Goal: Information Seeking & Learning: Understand process/instructions

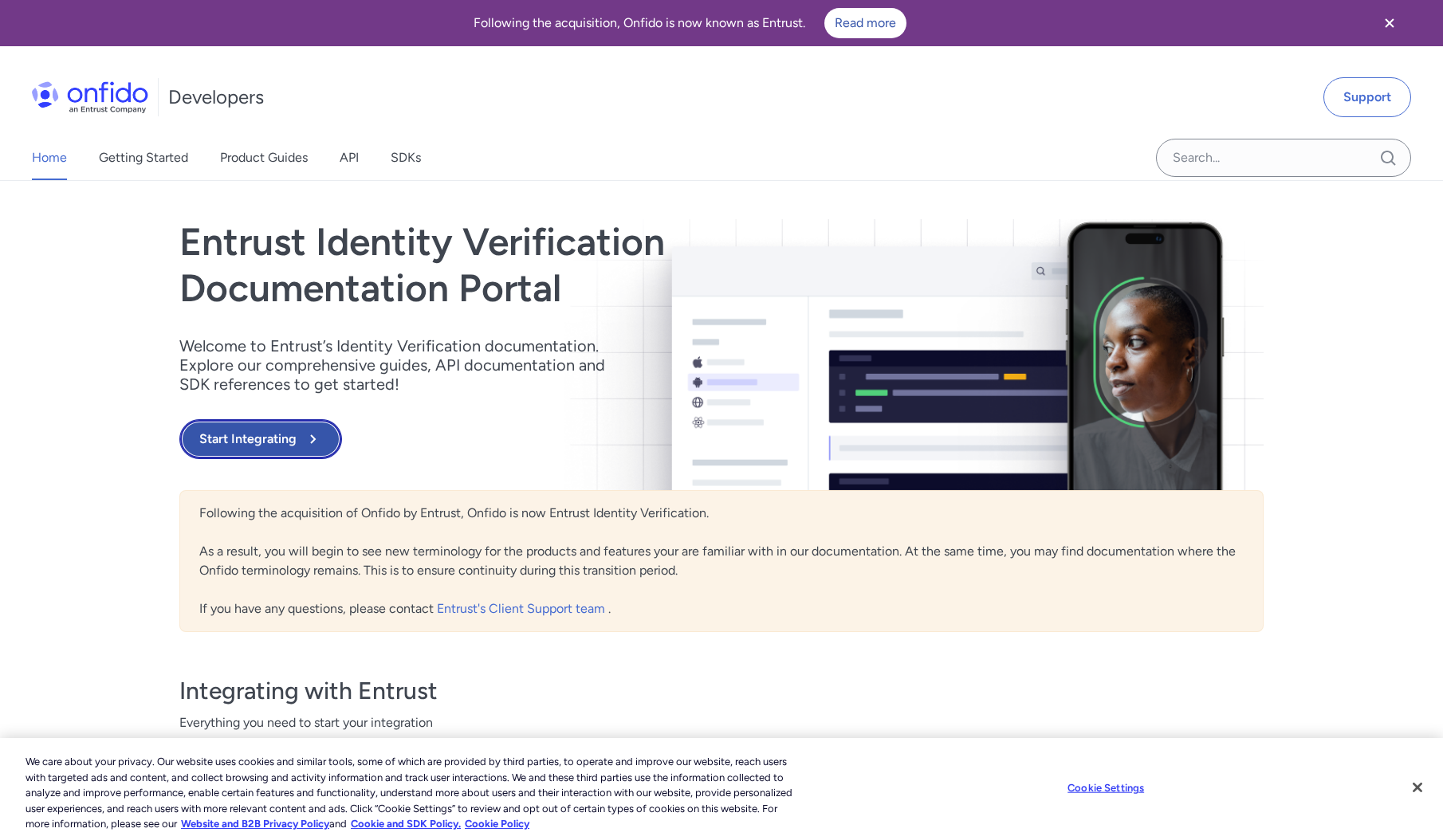
click at [286, 425] on button "Start Integrating" at bounding box center [260, 439] width 163 height 40
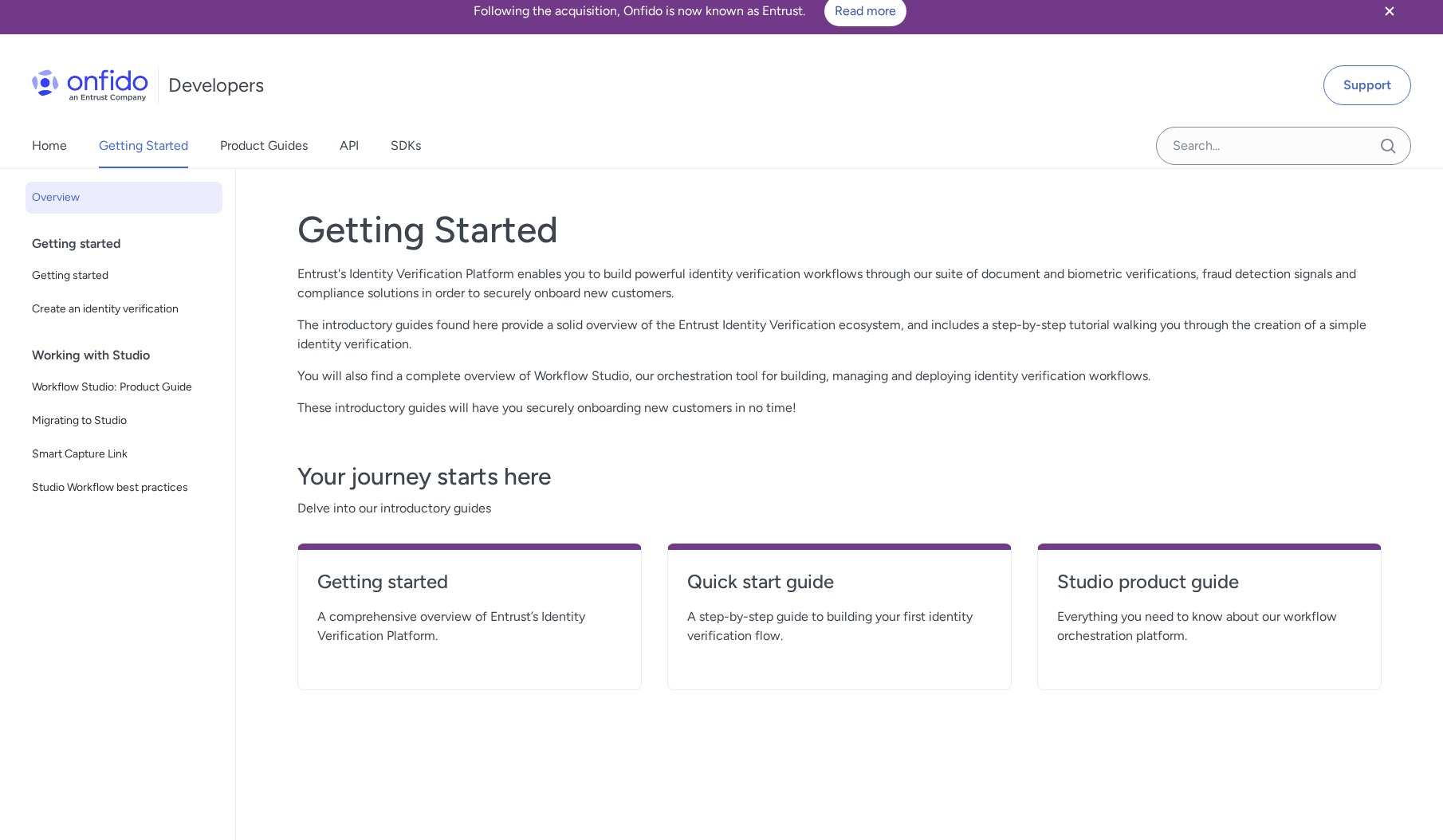
scroll to position [10, 0]
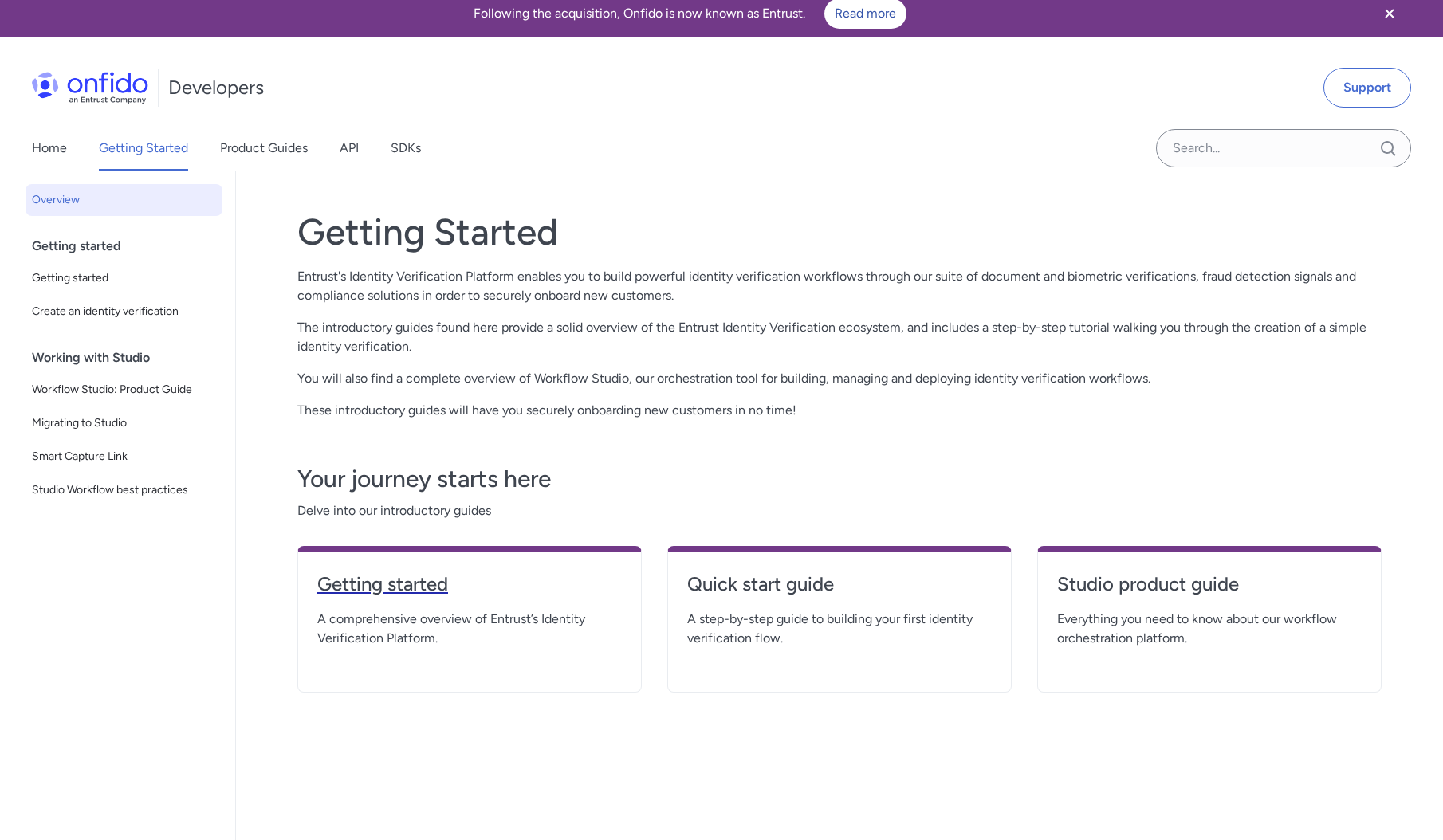
click at [445, 601] on link "Getting started" at bounding box center [470, 590] width 305 height 39
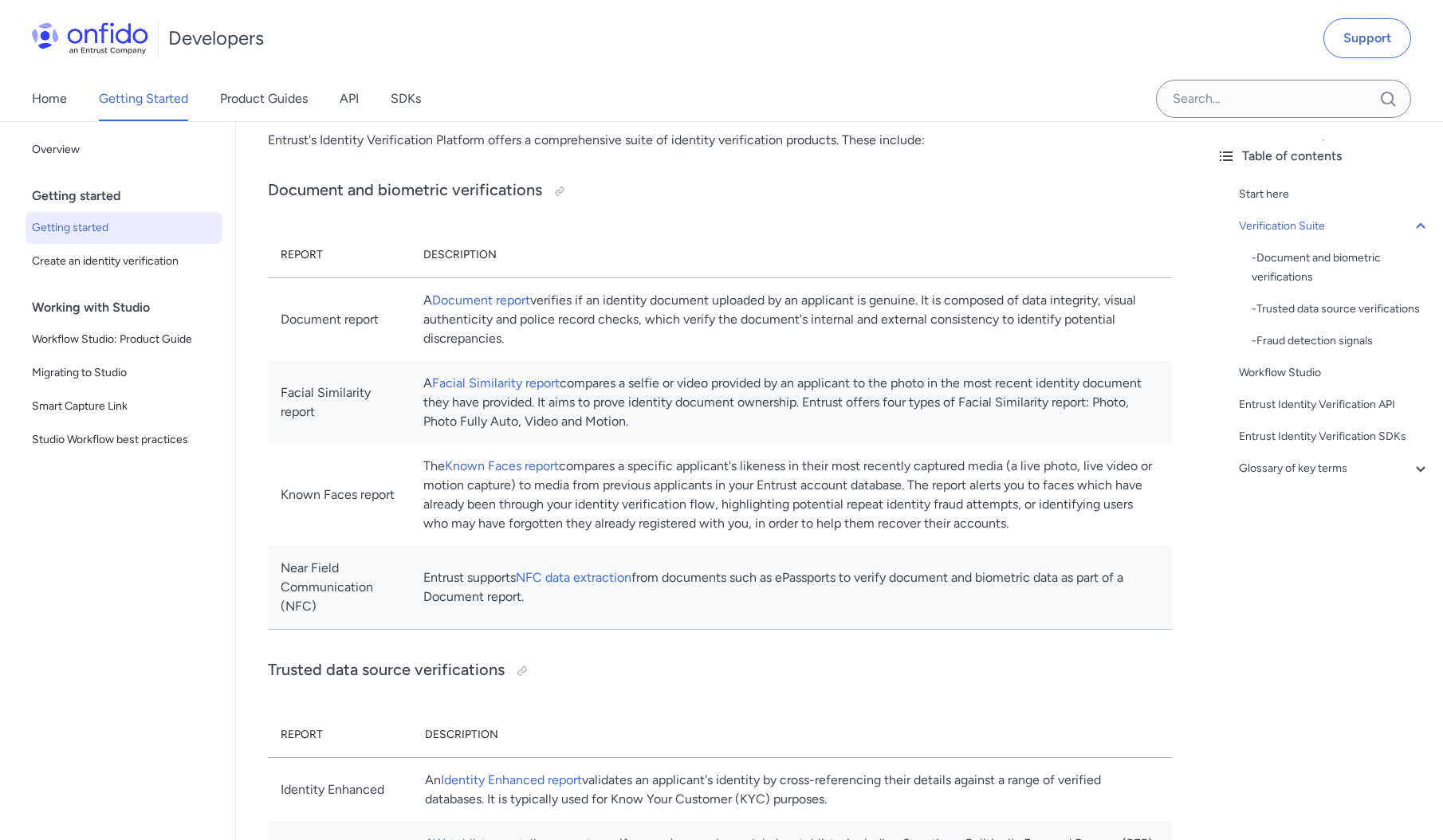
scroll to position [515, 0]
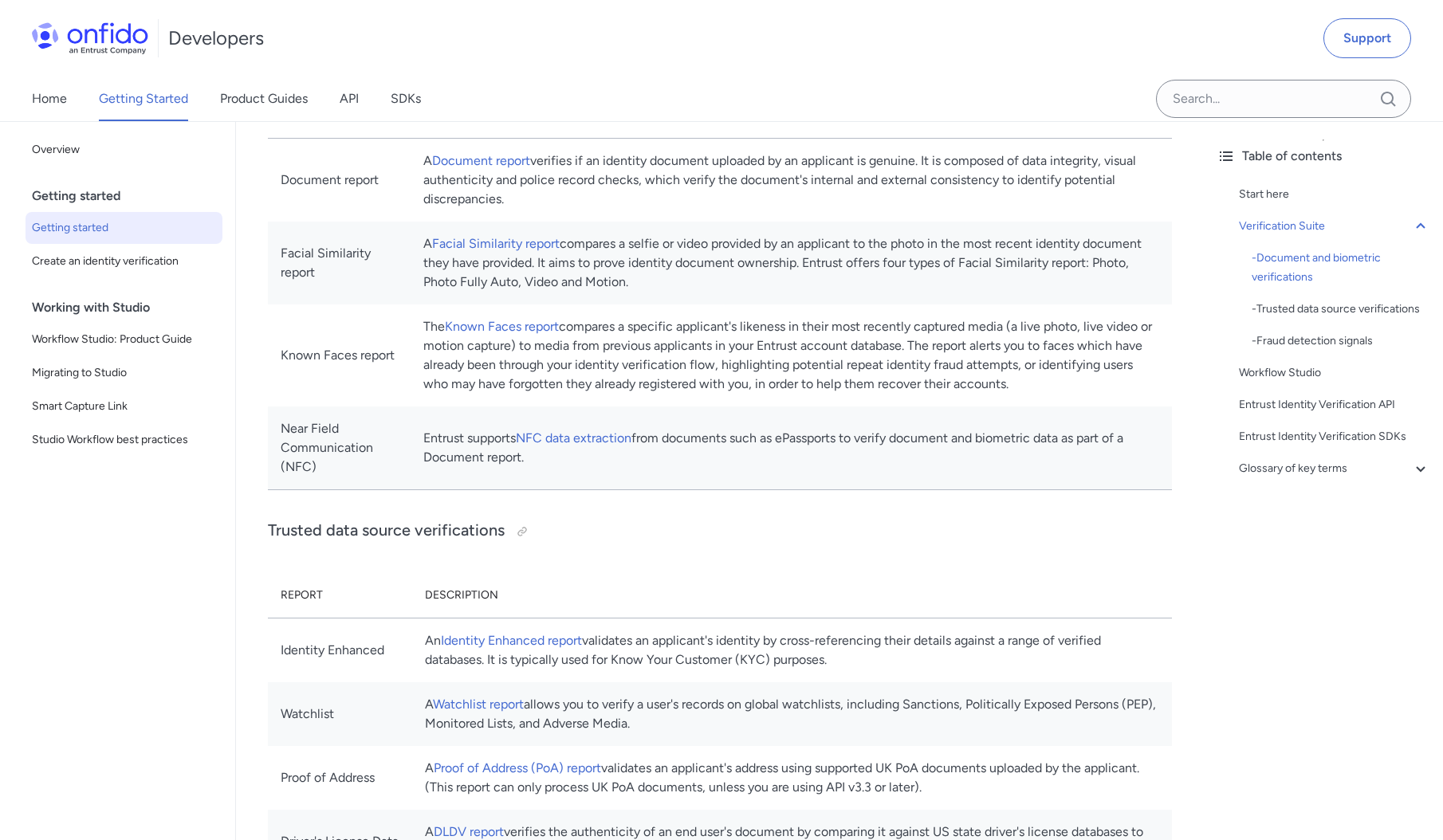
scroll to position [649, 0]
click at [363, 100] on div "Home Getting Started Product Guides API SDKs" at bounding box center [242, 98] width 484 height 44
click at [351, 97] on link "API" at bounding box center [349, 98] width 19 height 44
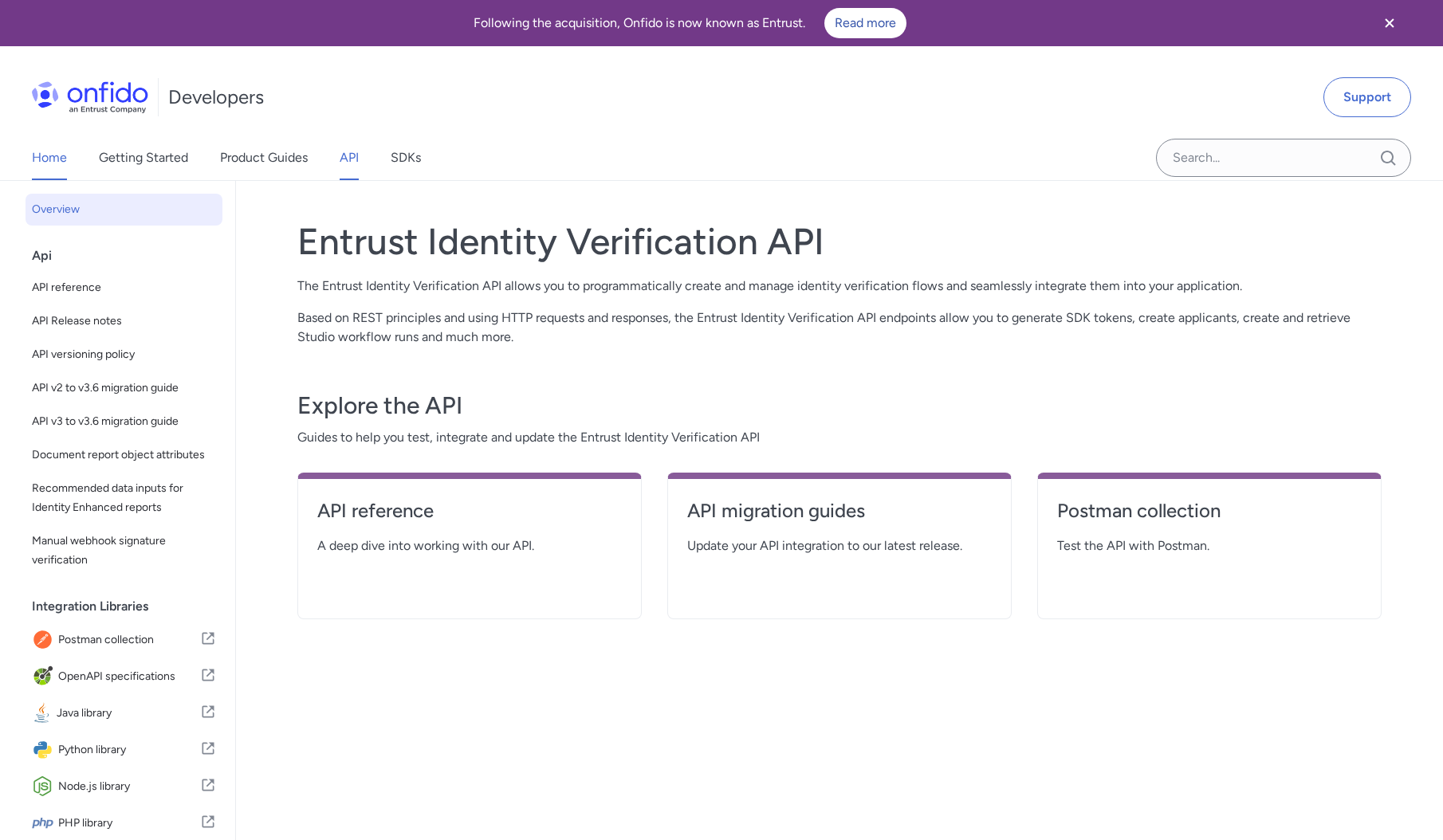
click at [56, 158] on link "Home" at bounding box center [49, 157] width 35 height 44
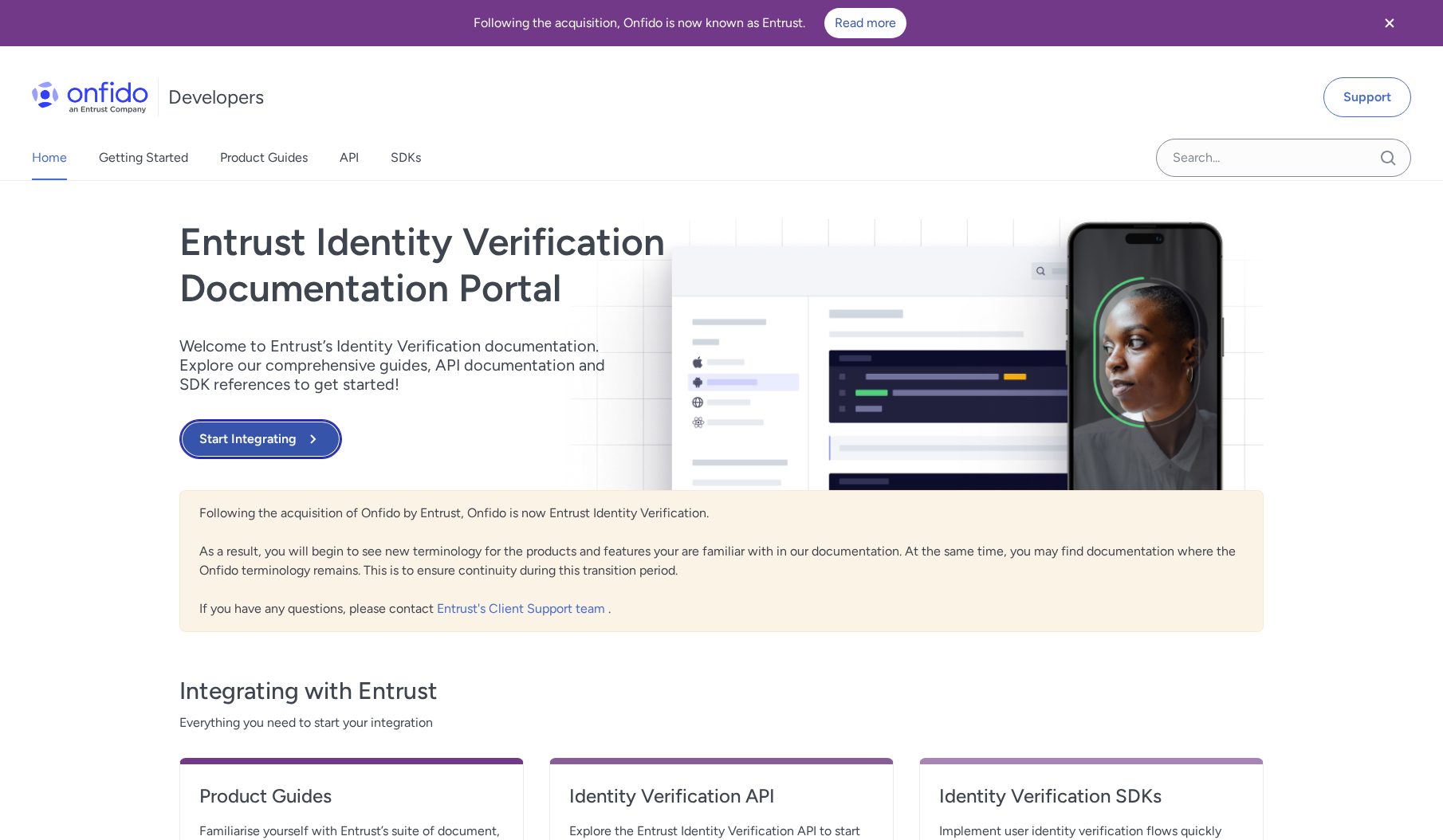
click at [260, 429] on button "Start Integrating" at bounding box center [260, 439] width 163 height 40
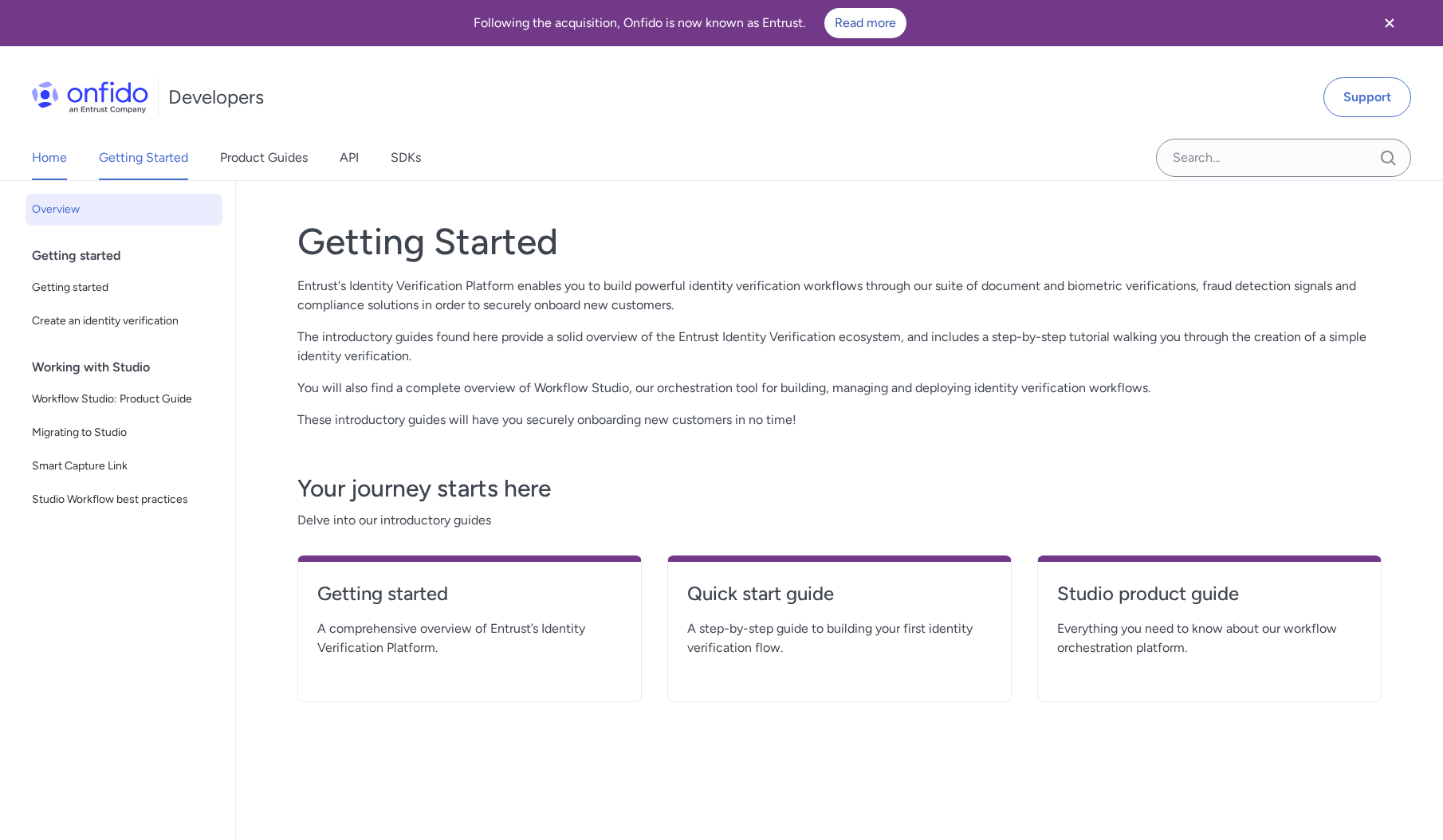
click at [44, 166] on link "Home" at bounding box center [49, 157] width 35 height 44
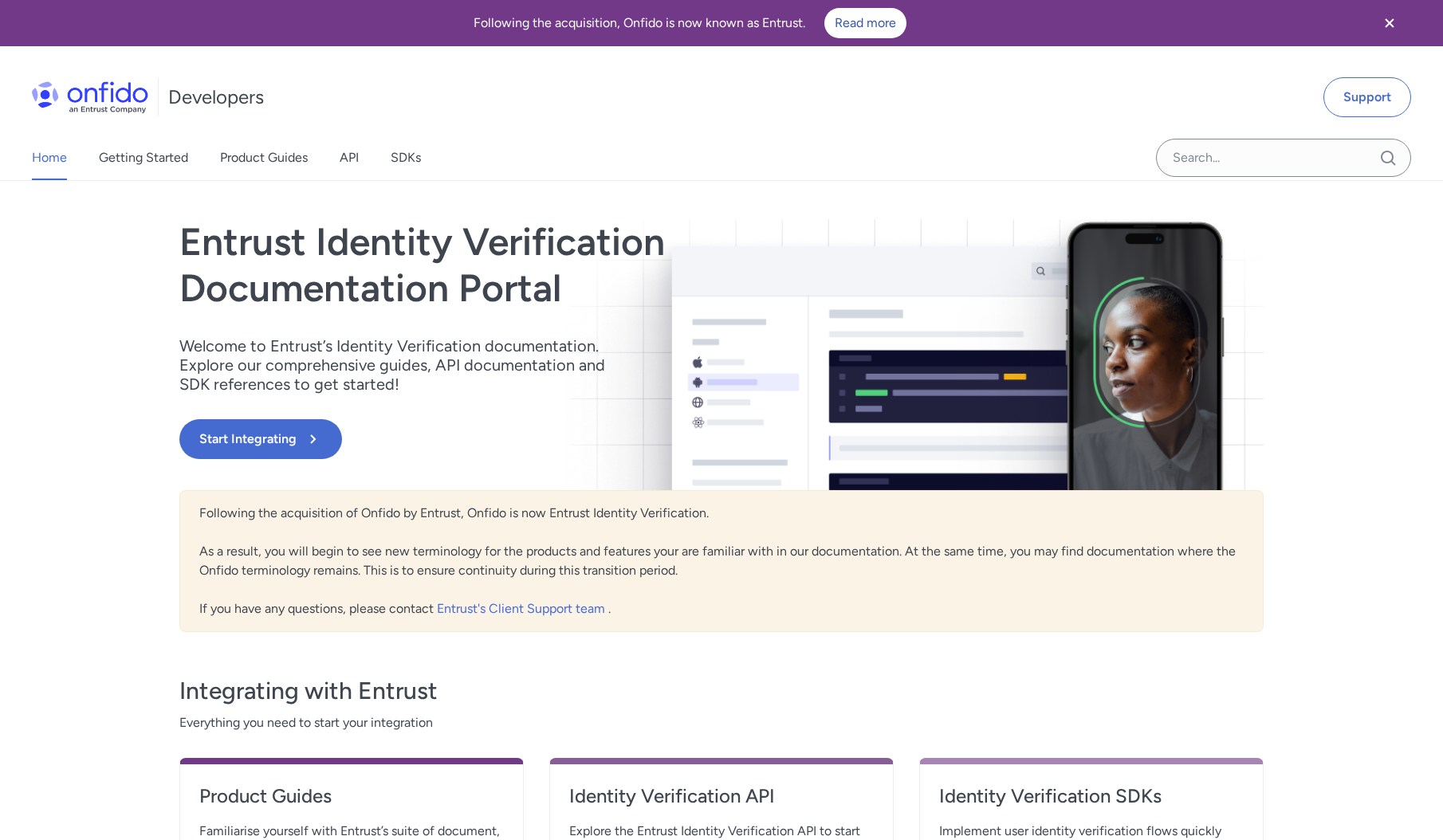
click at [1352, 307] on div "Home Getting Started Product Guides API SDKs Support Entrust Identity Verificat…" at bounding box center [722, 604] width 1443 height 846
click at [1353, 317] on div "Home Getting Started Product Guides API SDKs Support Entrust Identity Verificat…" at bounding box center [722, 604] width 1443 height 846
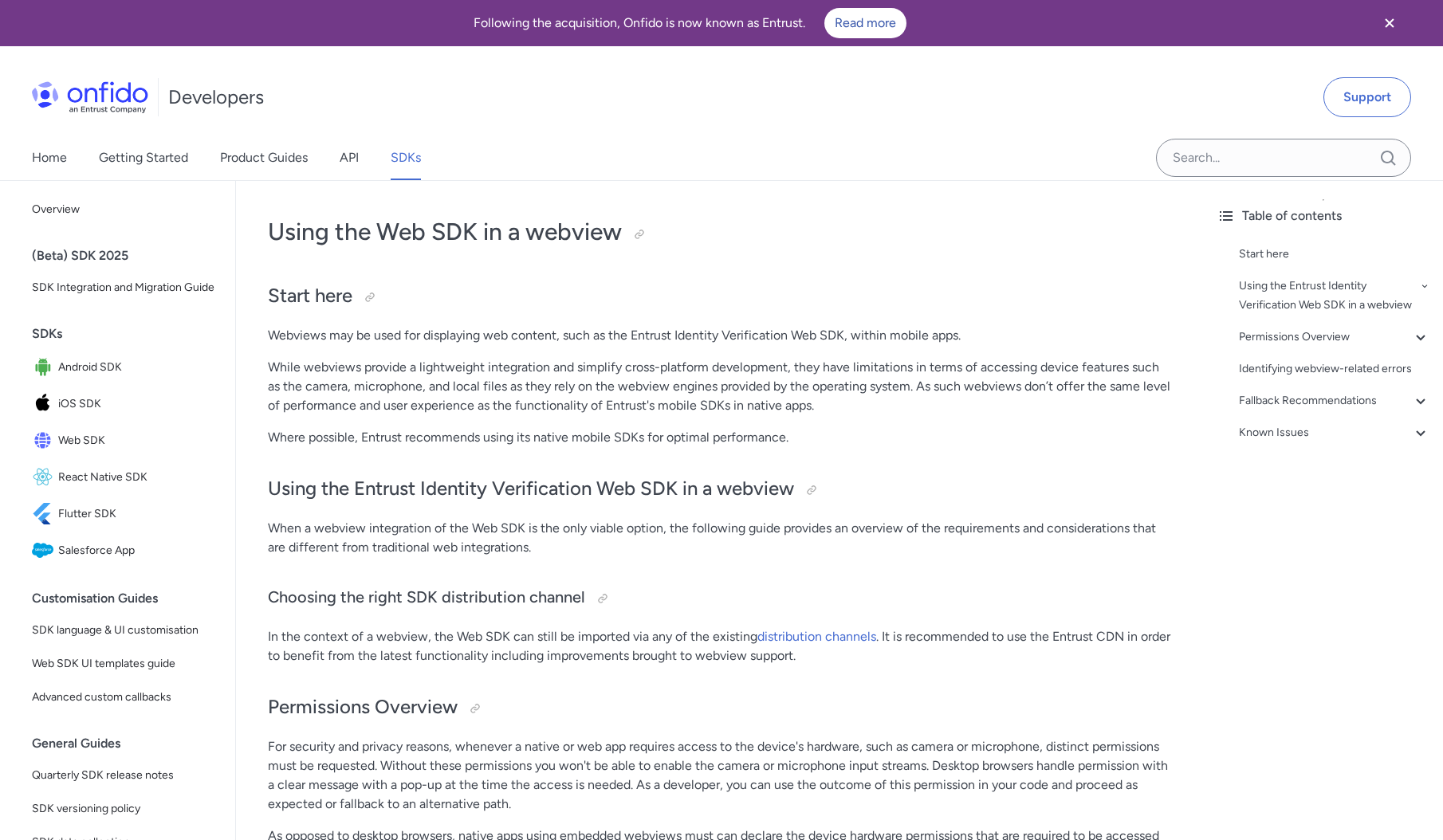
click at [937, 163] on div "Home Getting Started Product Guides API SDKs" at bounding box center [722, 157] width 1443 height 44
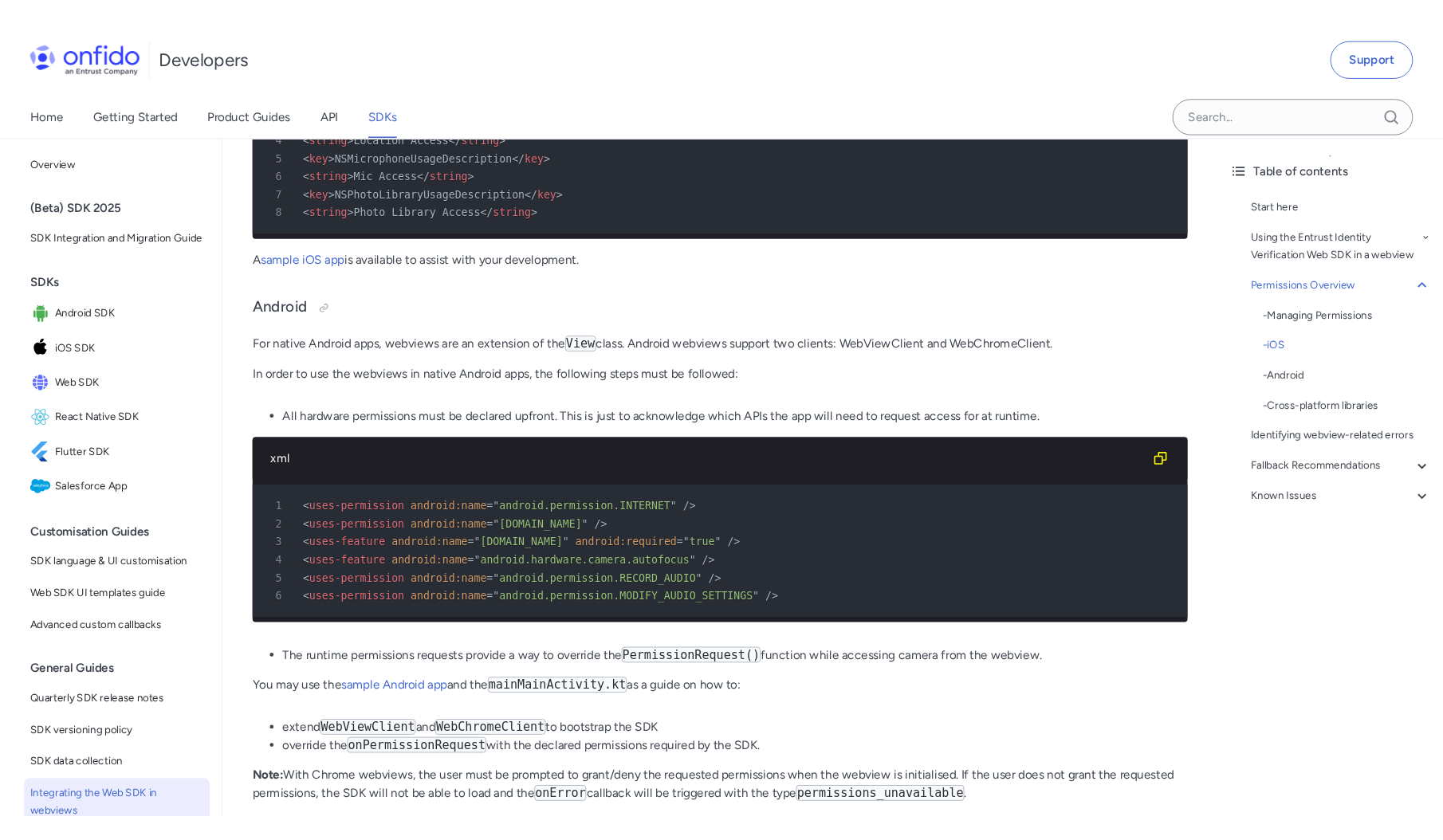
scroll to position [1317, 0]
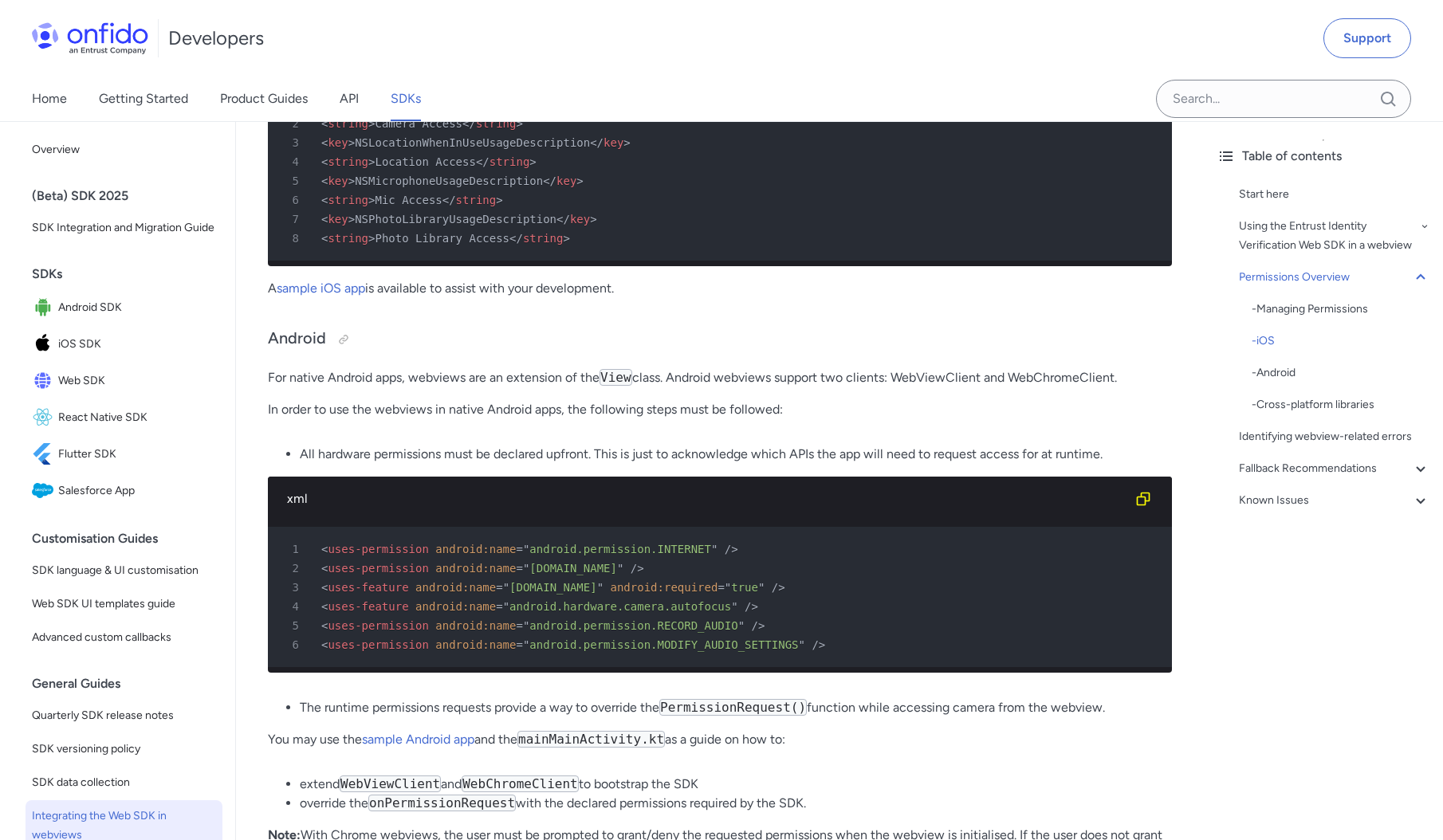
click at [668, 300] on div "Using the Web SDK in a webview Start here Webviews may be used for displaying w…" at bounding box center [720, 643] width 904 height 3520
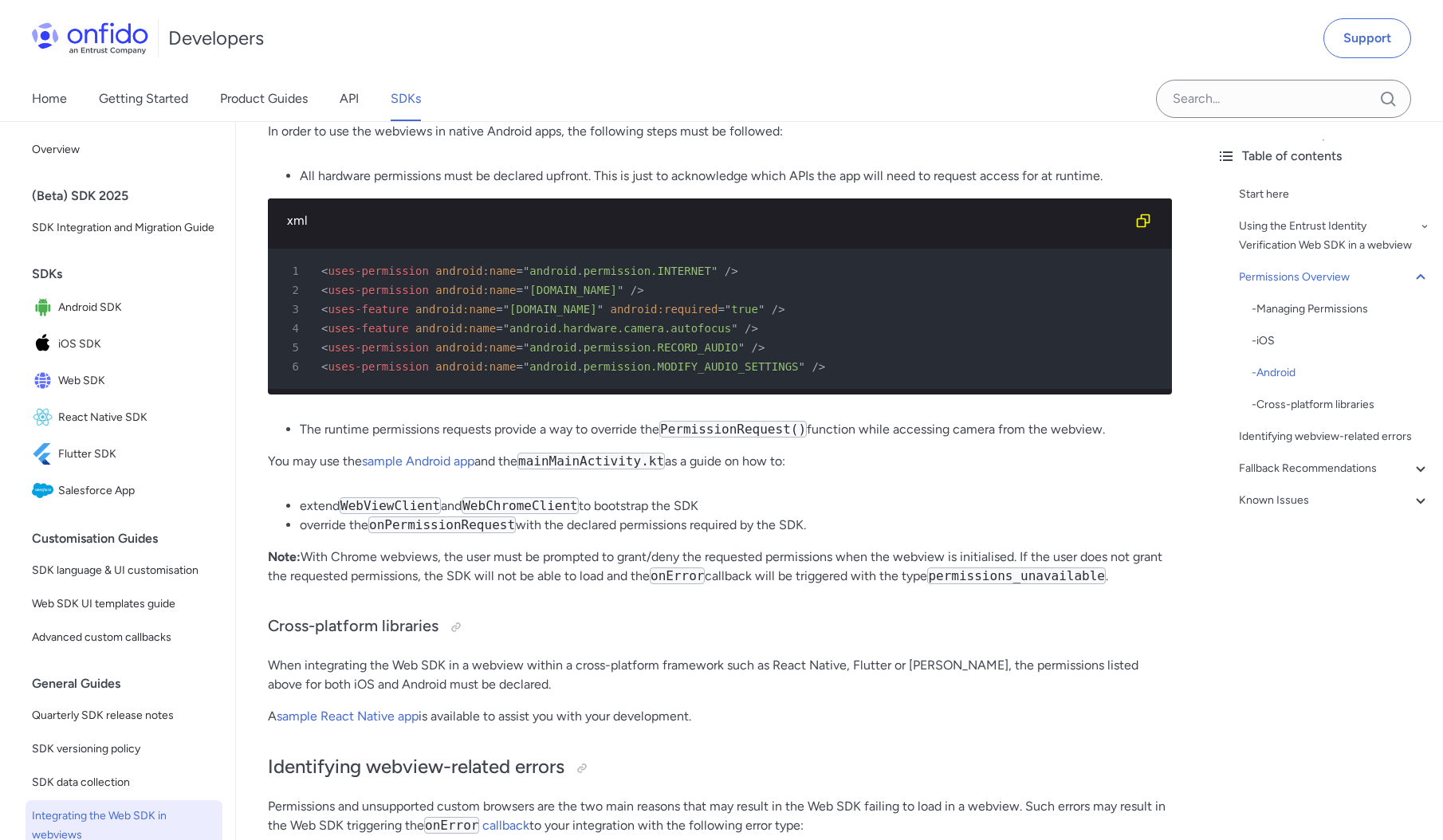
scroll to position [1599, 0]
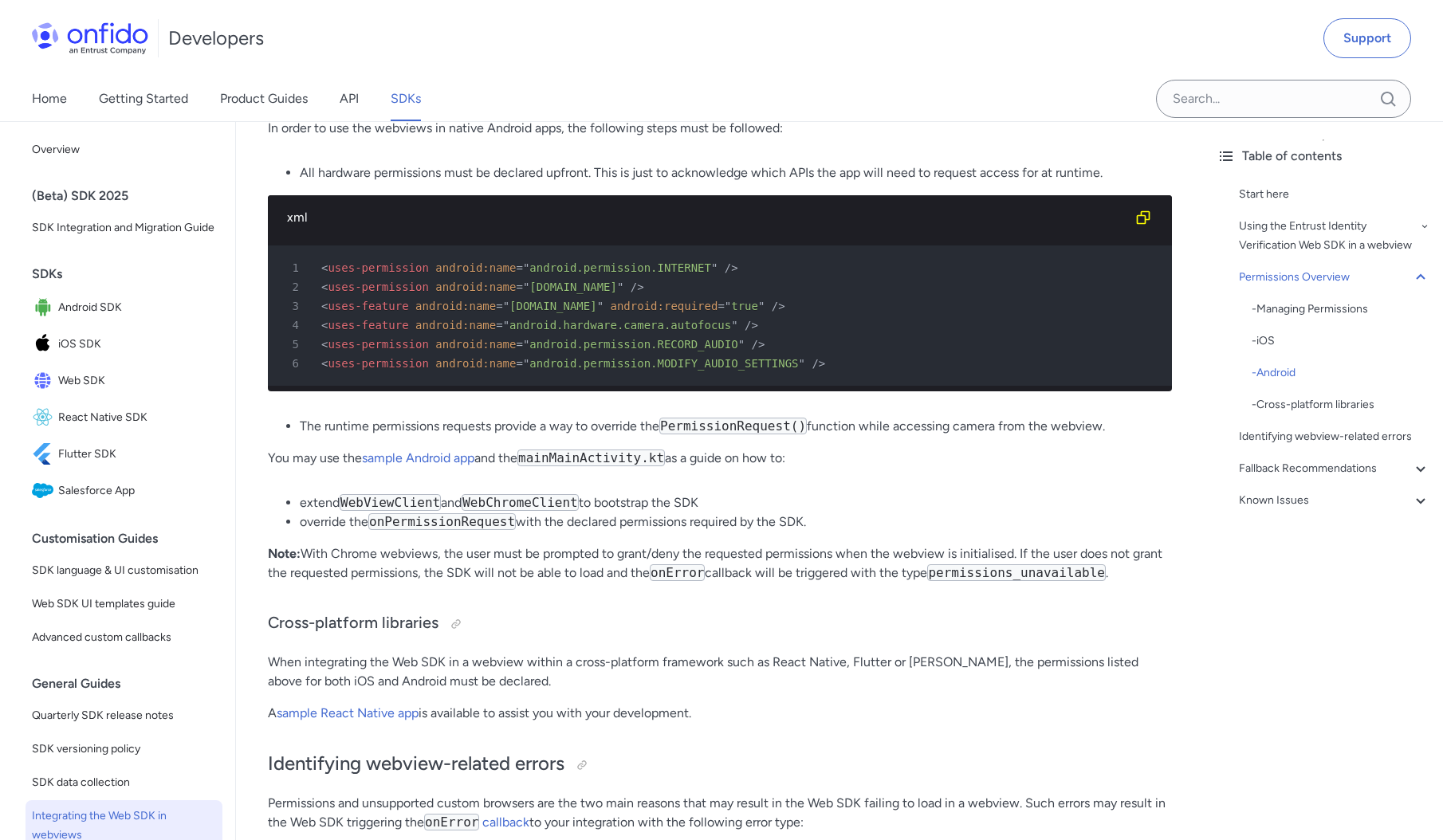
click at [906, 505] on li "extend WebViewClient and WebChromeClient to bootstrap the SDK" at bounding box center [736, 502] width 872 height 19
click at [955, 488] on div "Using the Web SDK in a webview Start here Webviews may be used for displaying w…" at bounding box center [720, 362] width 904 height 3520
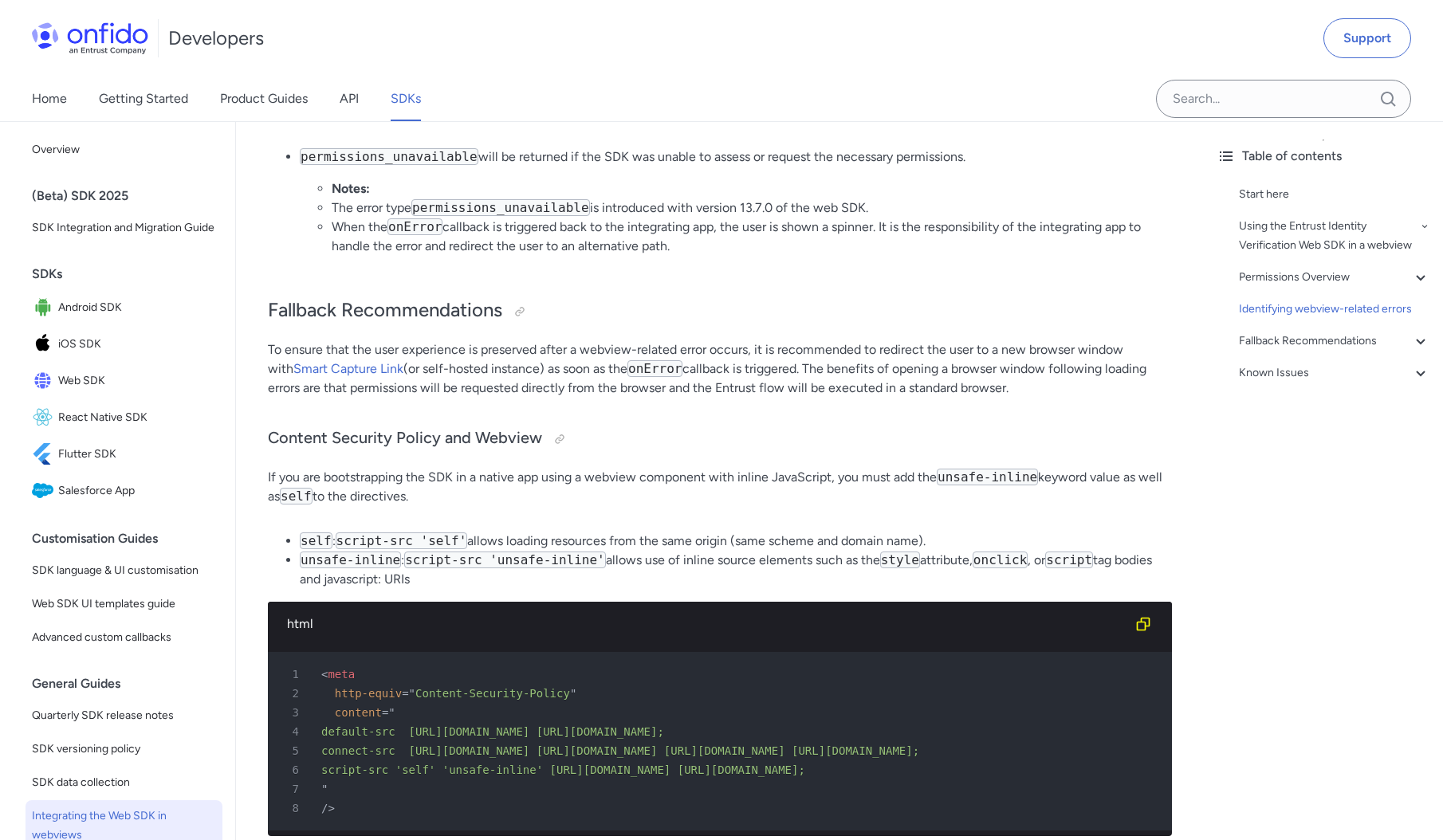
scroll to position [2342, 0]
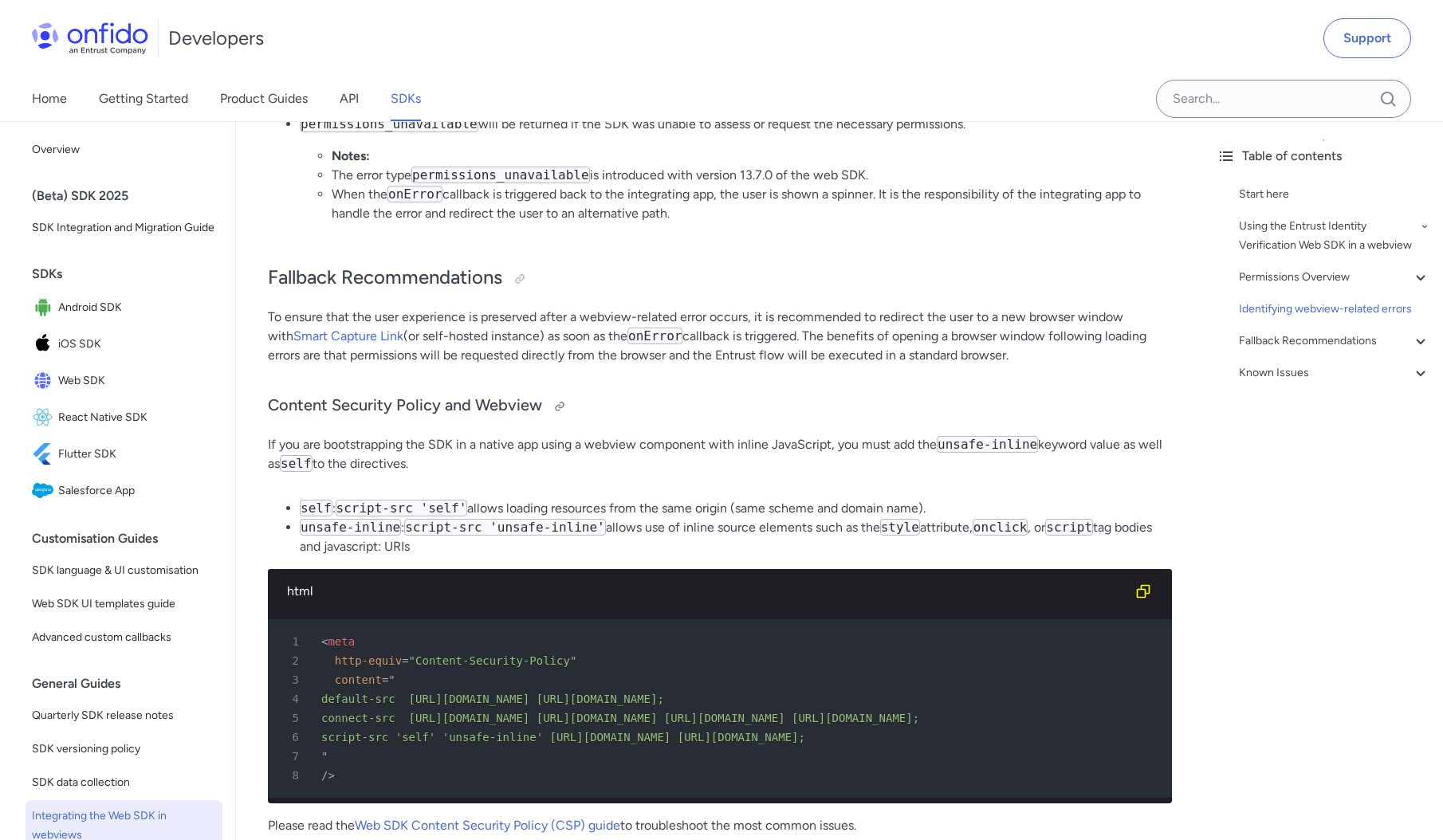
click at [847, 409] on h3 "Content Security Policy and Webview" at bounding box center [720, 406] width 904 height 25
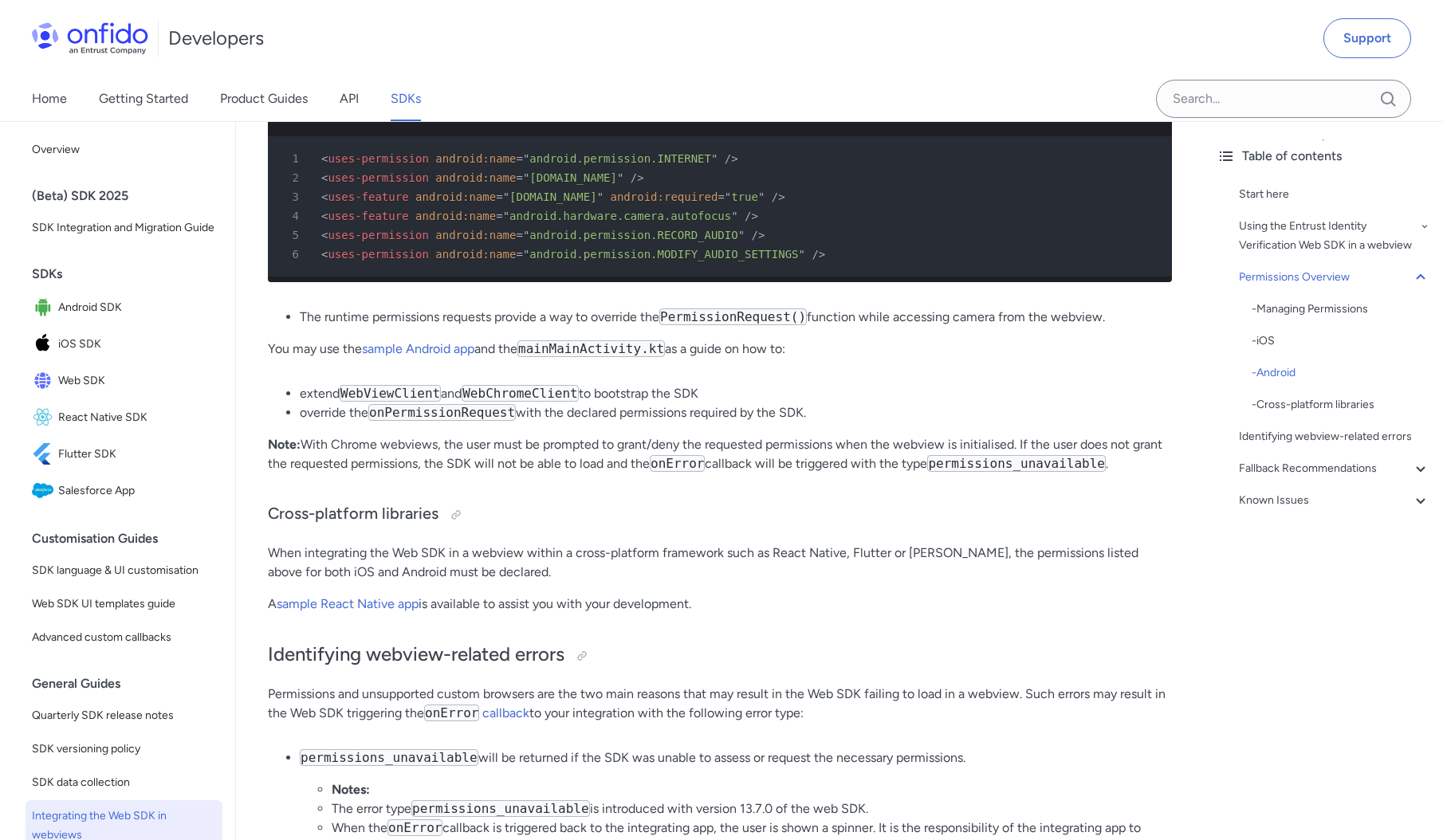
scroll to position [1711, 0]
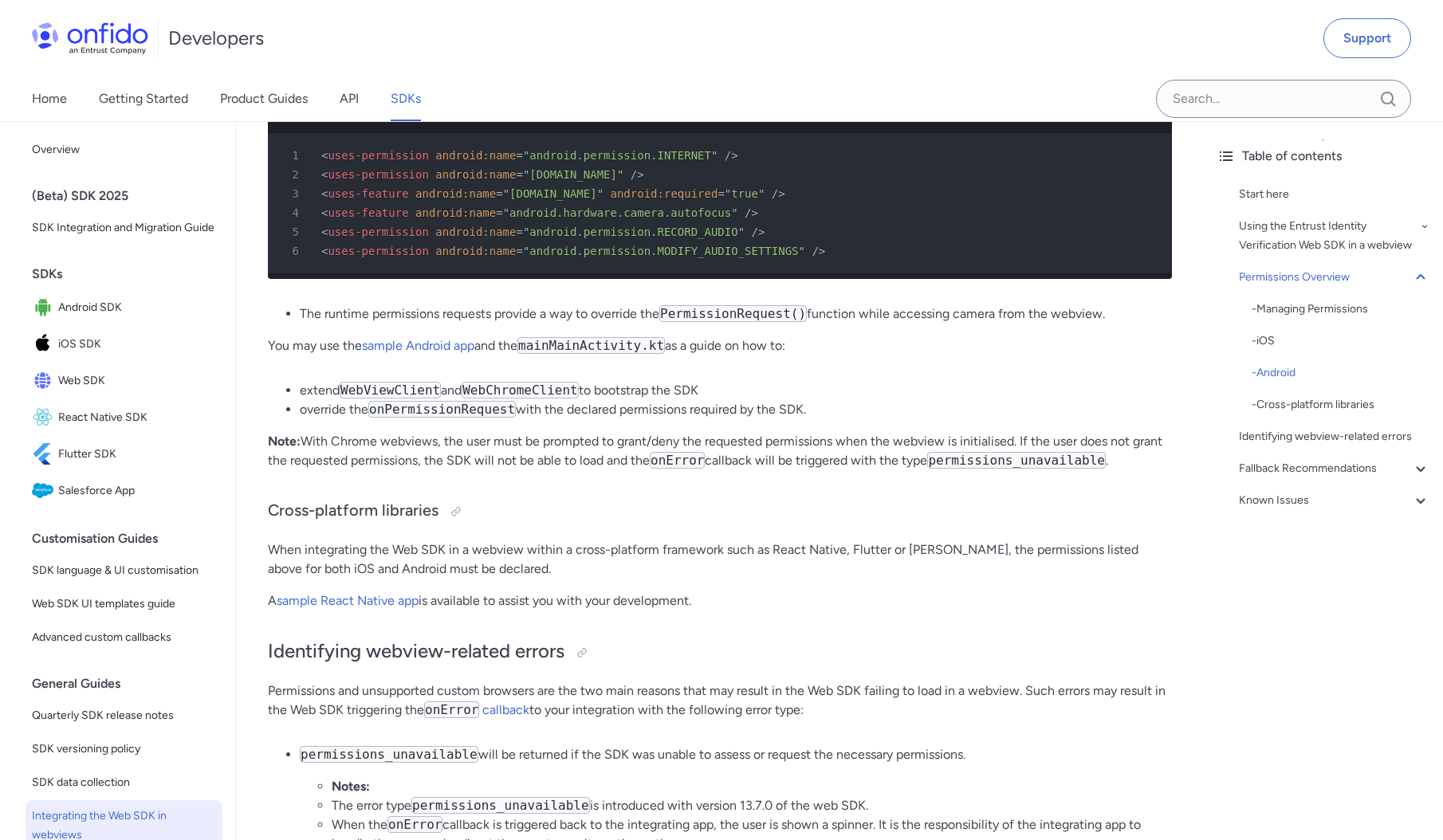
click at [822, 366] on div "Using the Web SDK in a webview Start here Webviews may be used for displaying w…" at bounding box center [720, 249] width 904 height 3520
click at [878, 396] on li "extend WebViewClient and WebChromeClient to bootstrap the SDK" at bounding box center [736, 391] width 872 height 19
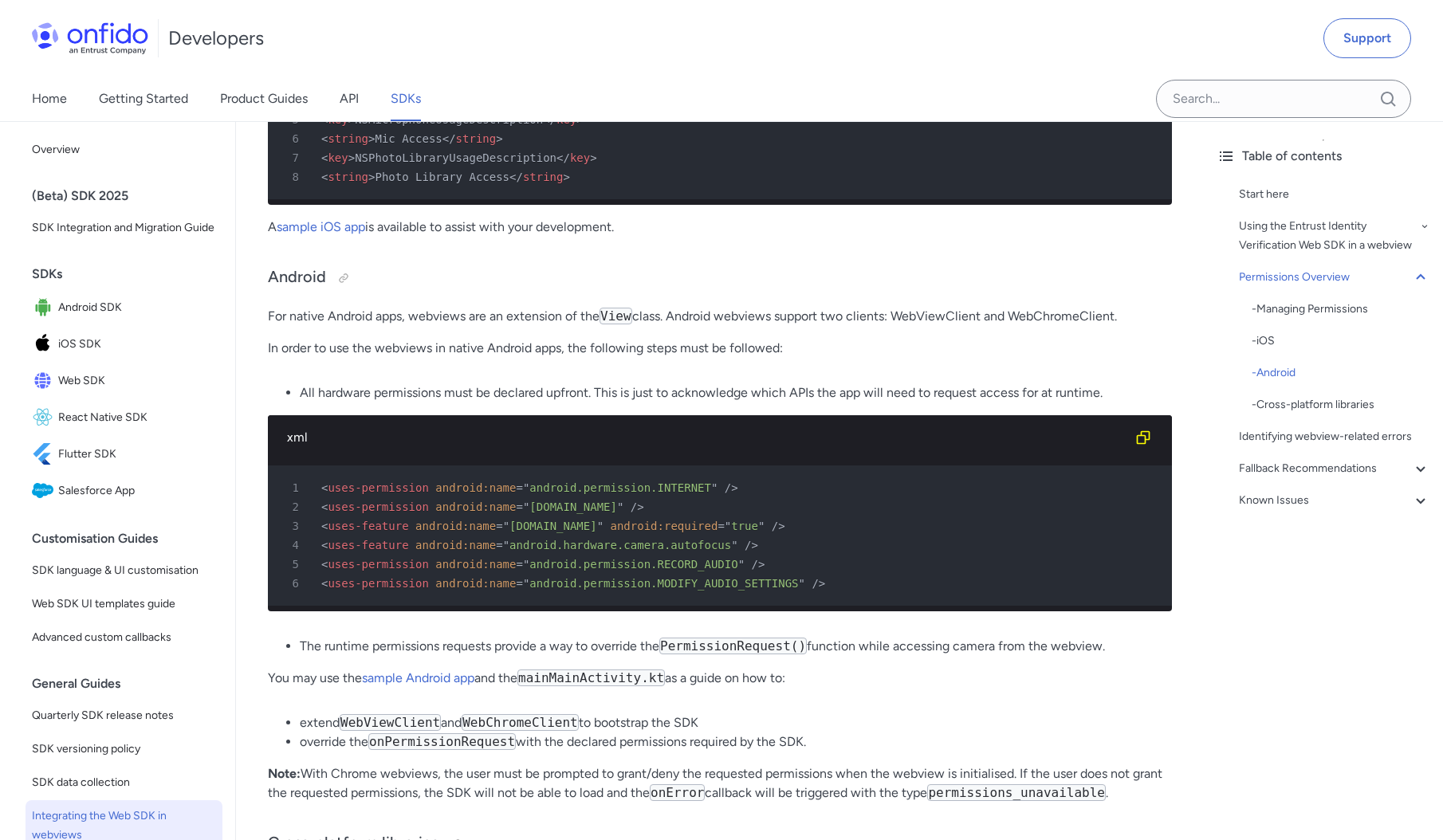
scroll to position [1378, 0]
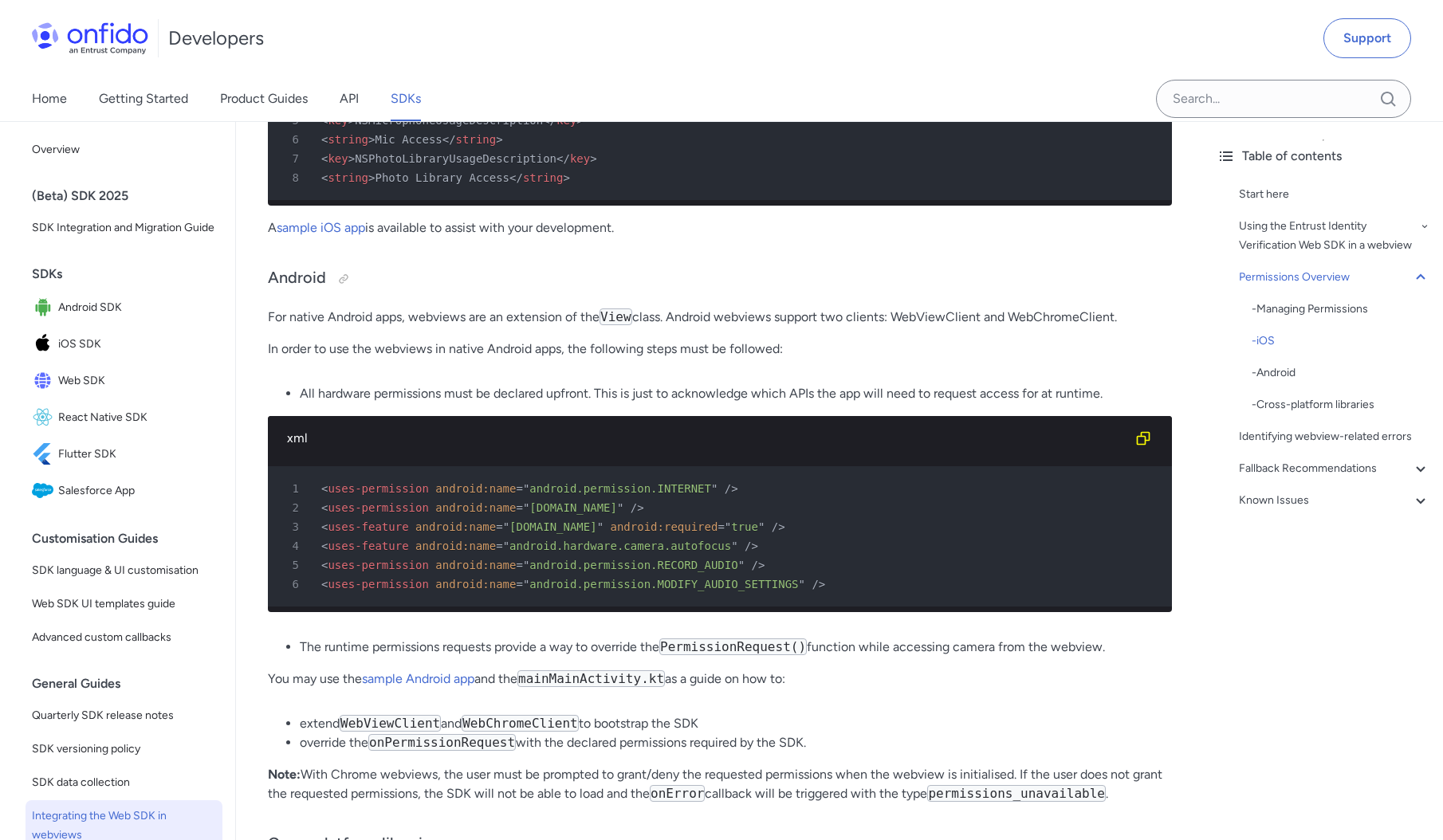
drag, startPoint x: 1197, startPoint y: 315, endPoint x: 265, endPoint y: 329, distance: 932.1
click at [241, 311] on div "Using the Web SDK in a webview Start here Webviews may be used for displaying w…" at bounding box center [720, 588] width 967 height 3571
copy p "For native Android apps, webviews are an extension of the View class. Android w…"
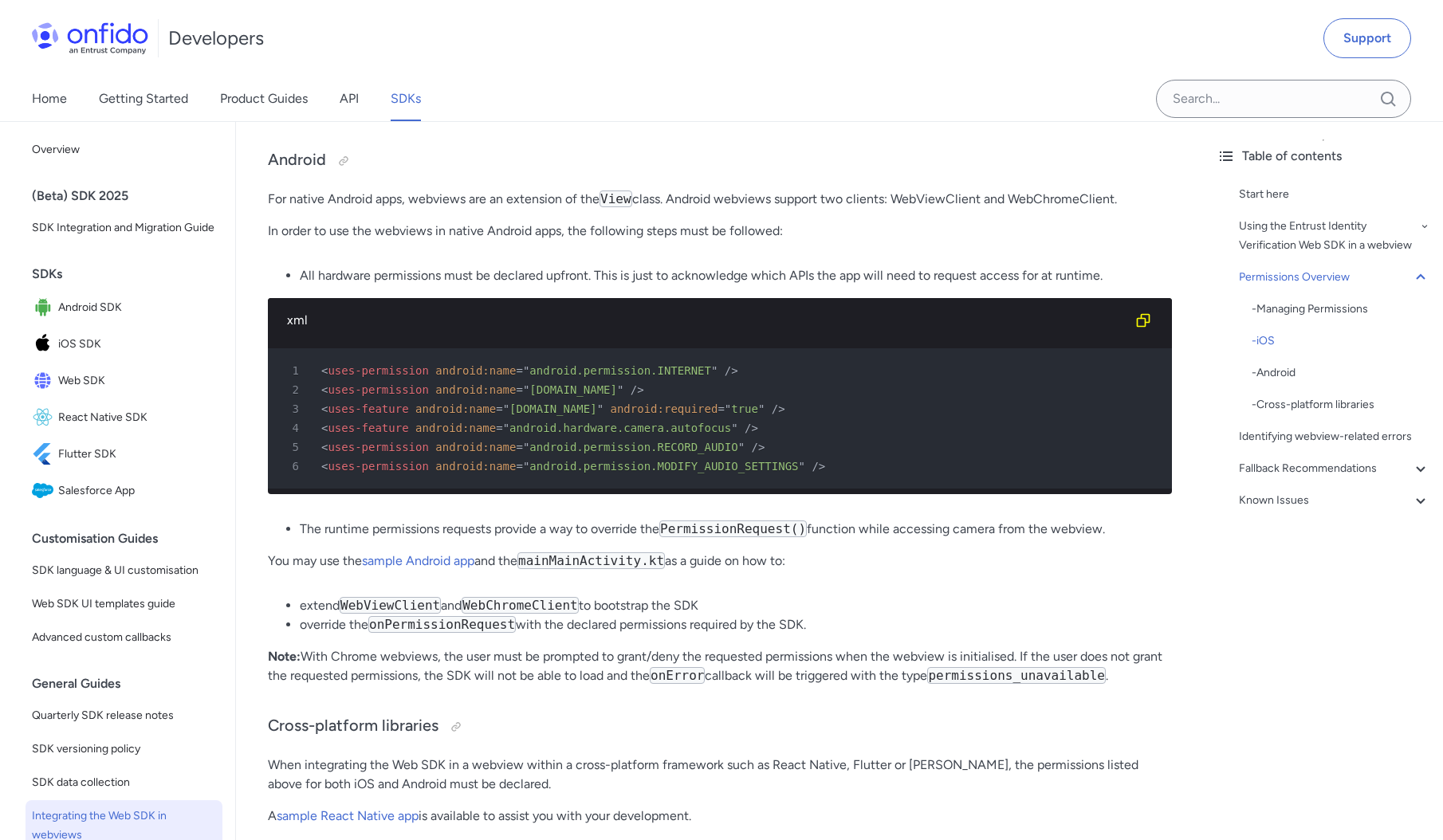
scroll to position [1498, 0]
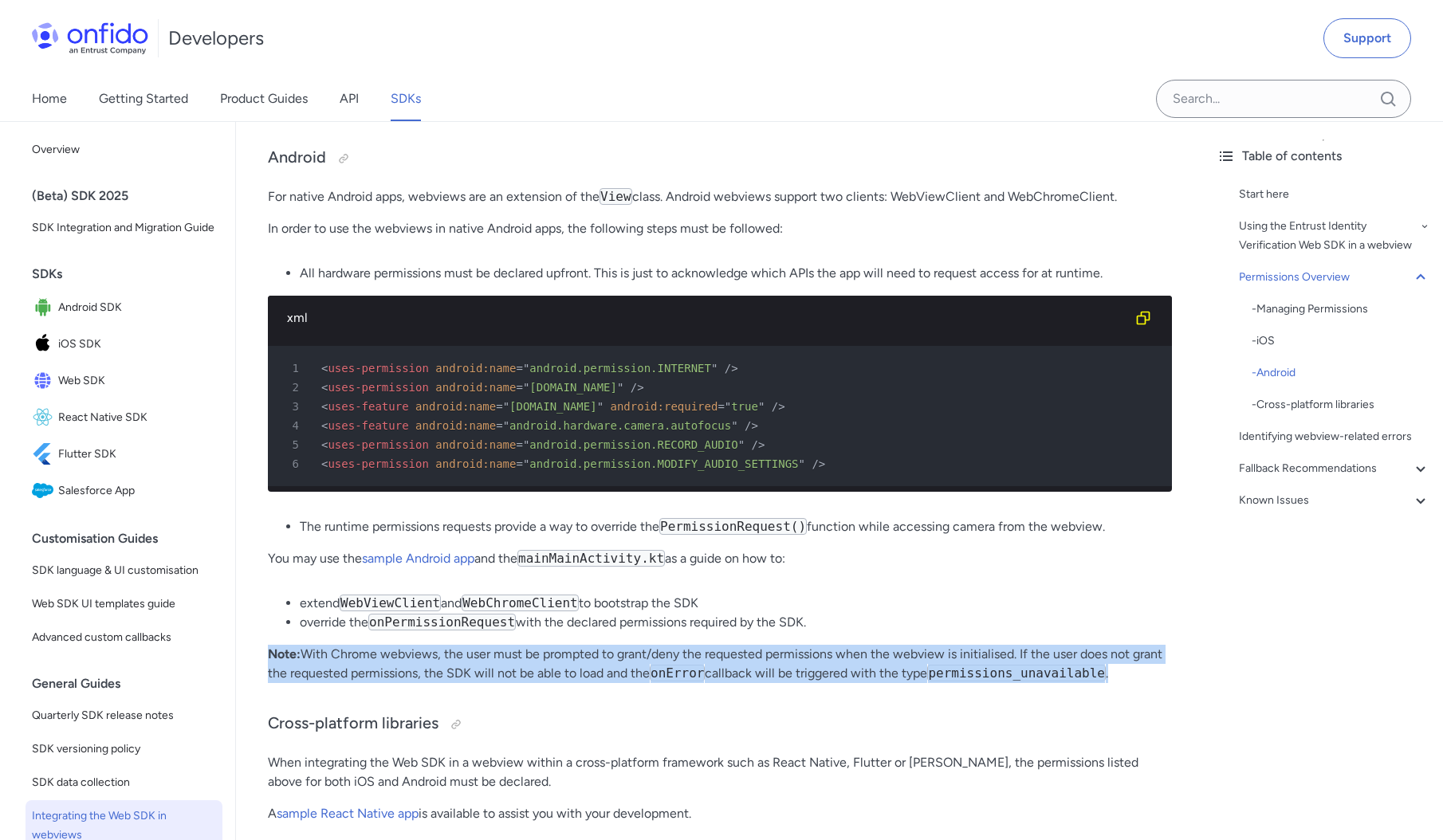
drag, startPoint x: 1138, startPoint y: 672, endPoint x: 259, endPoint y: 652, distance: 879.2
click at [259, 652] on div "Using the Web SDK in a webview Start here Webviews may be used for displaying w…" at bounding box center [720, 468] width 967 height 3571
copy p "Note: With Chrome webviews, the user must be prompted to grant/deny the request…"
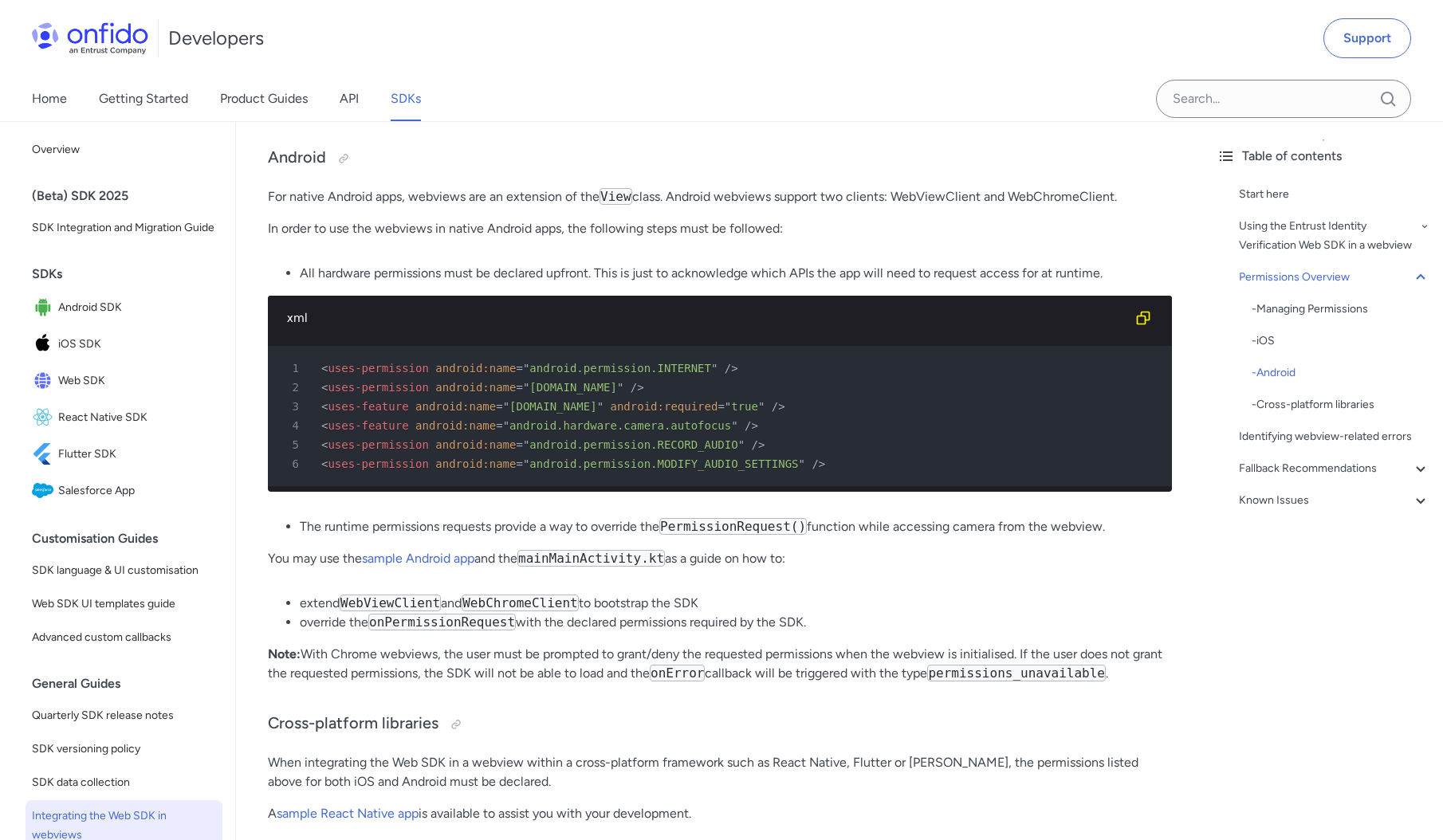
click at [615, 109] on div "Home Getting Started Product Guides API SDKs" at bounding box center [722, 98] width 1443 height 44
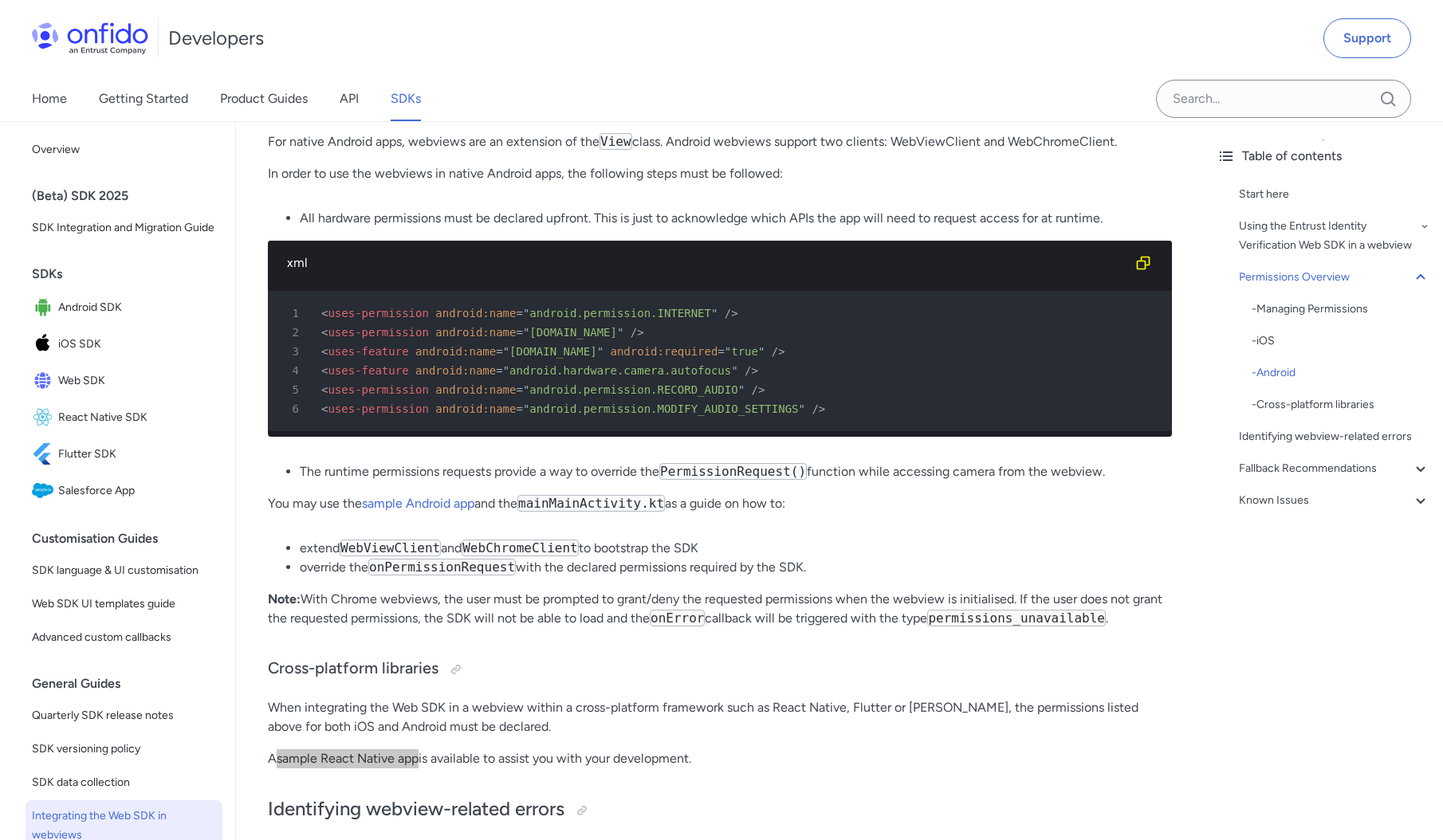
scroll to position [1558, 0]
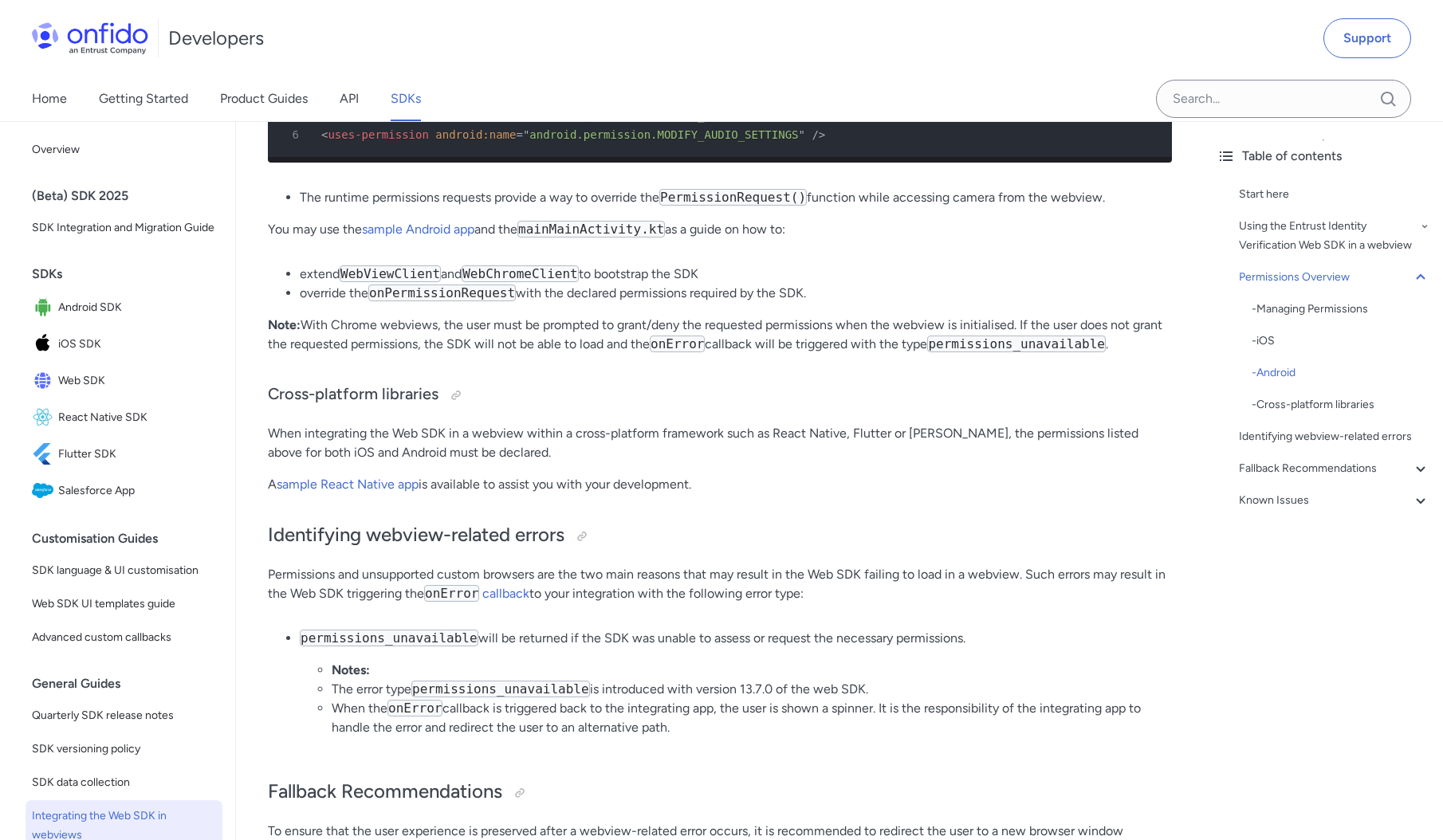
click at [880, 514] on div "Using the Web SDK in a webview Start here Webviews may be used for displaying w…" at bounding box center [720, 133] width 904 height 3520
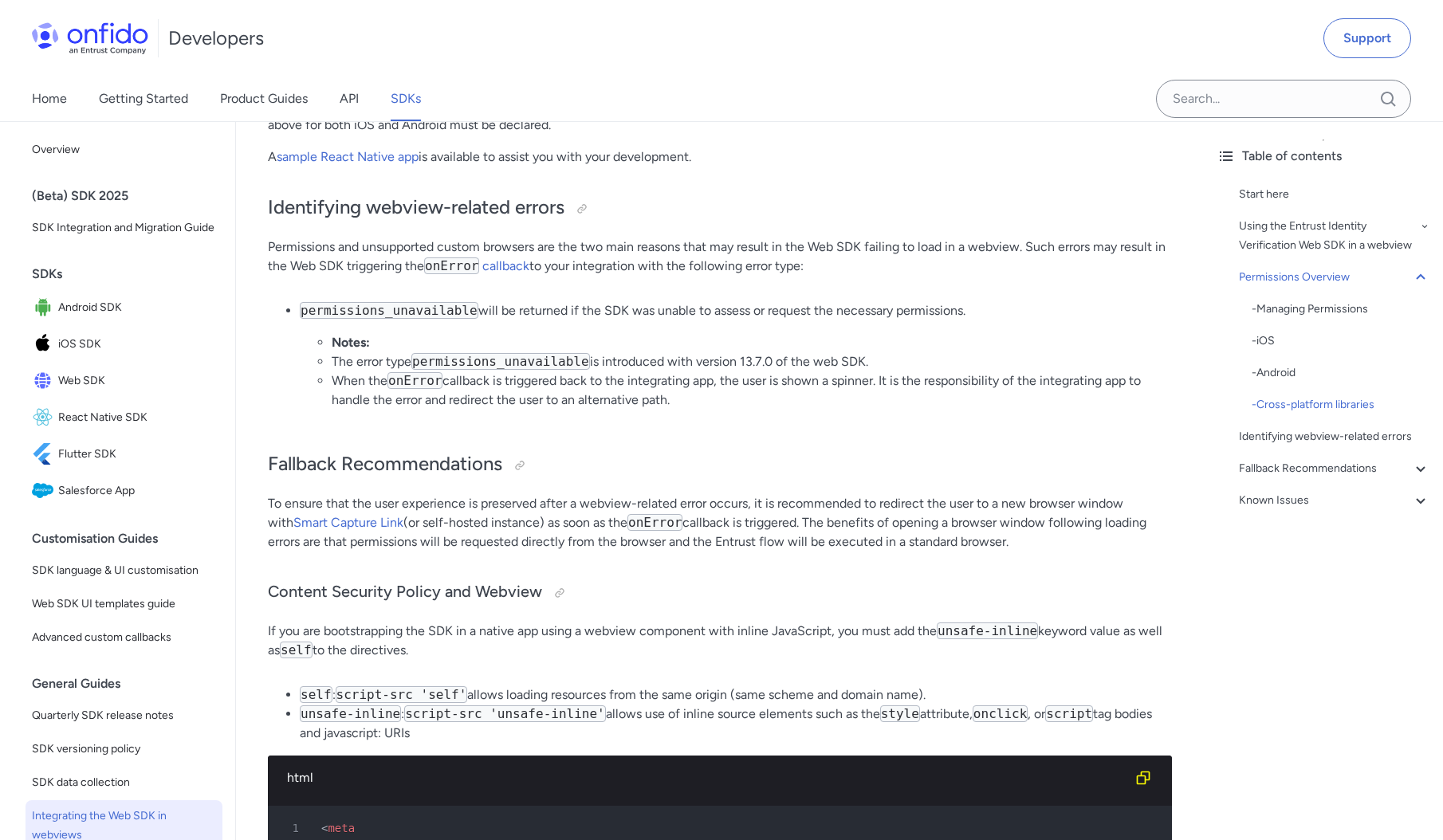
scroll to position [2156, 0]
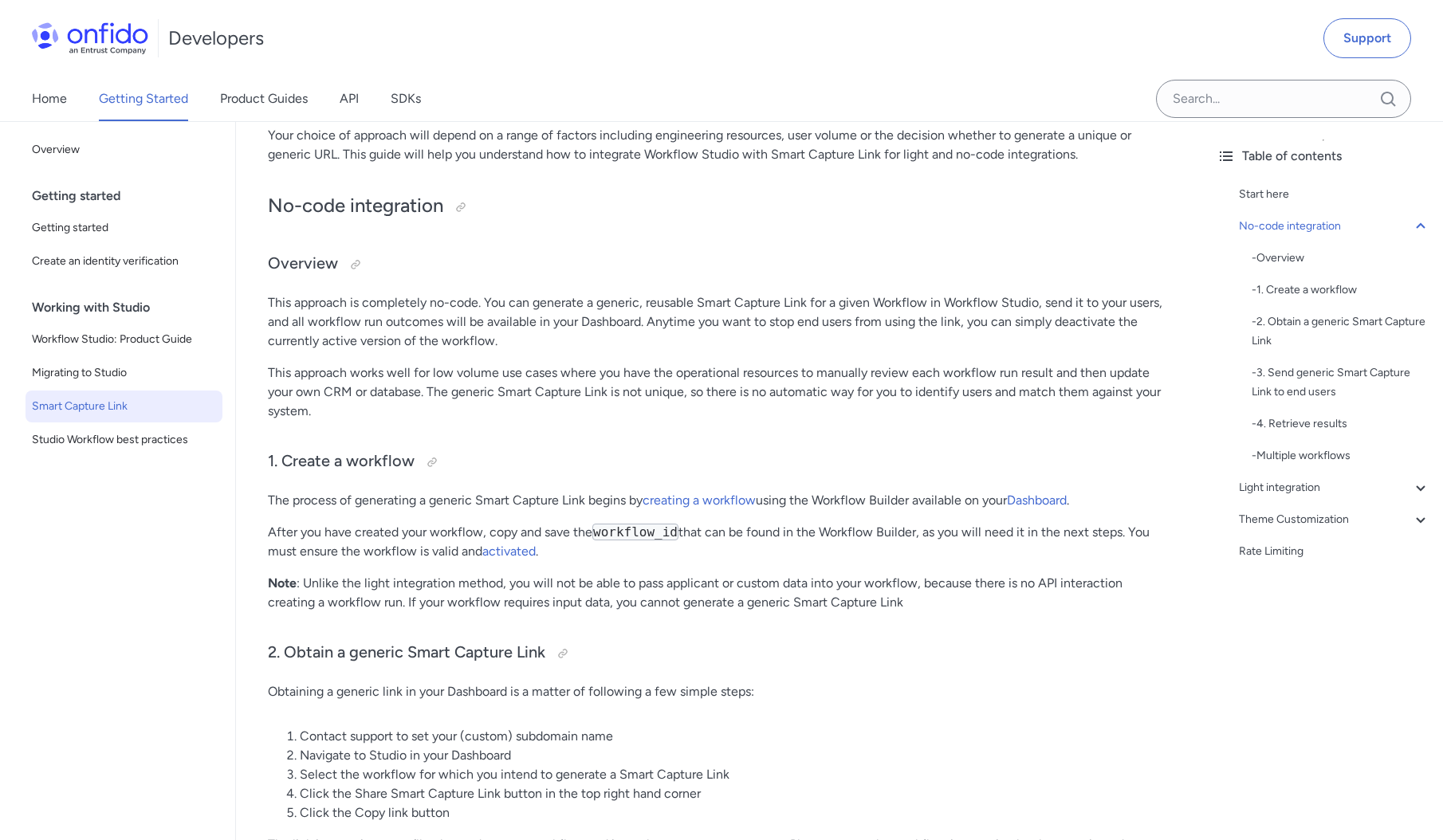
scroll to position [369, 0]
